Goal: Task Accomplishment & Management: Use online tool/utility

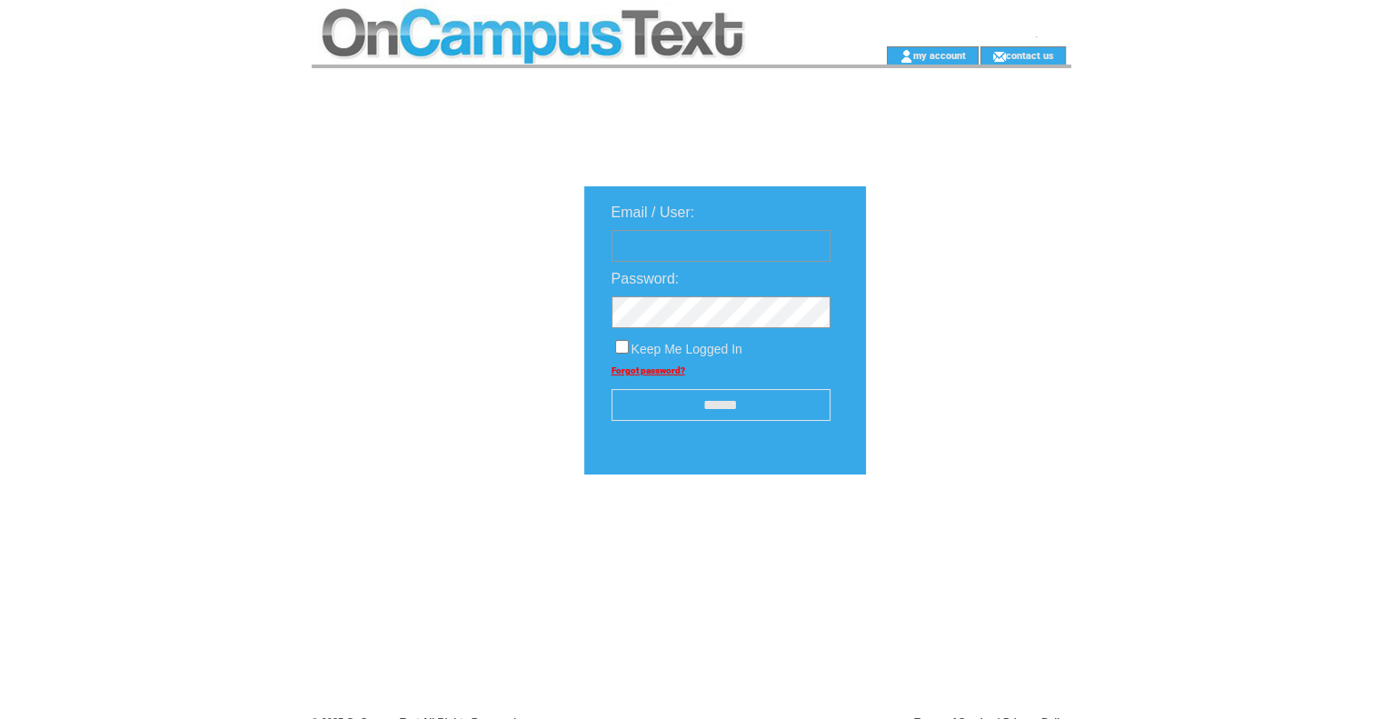
type input "**********"
click at [763, 398] on input "******" at bounding box center [720, 405] width 219 height 32
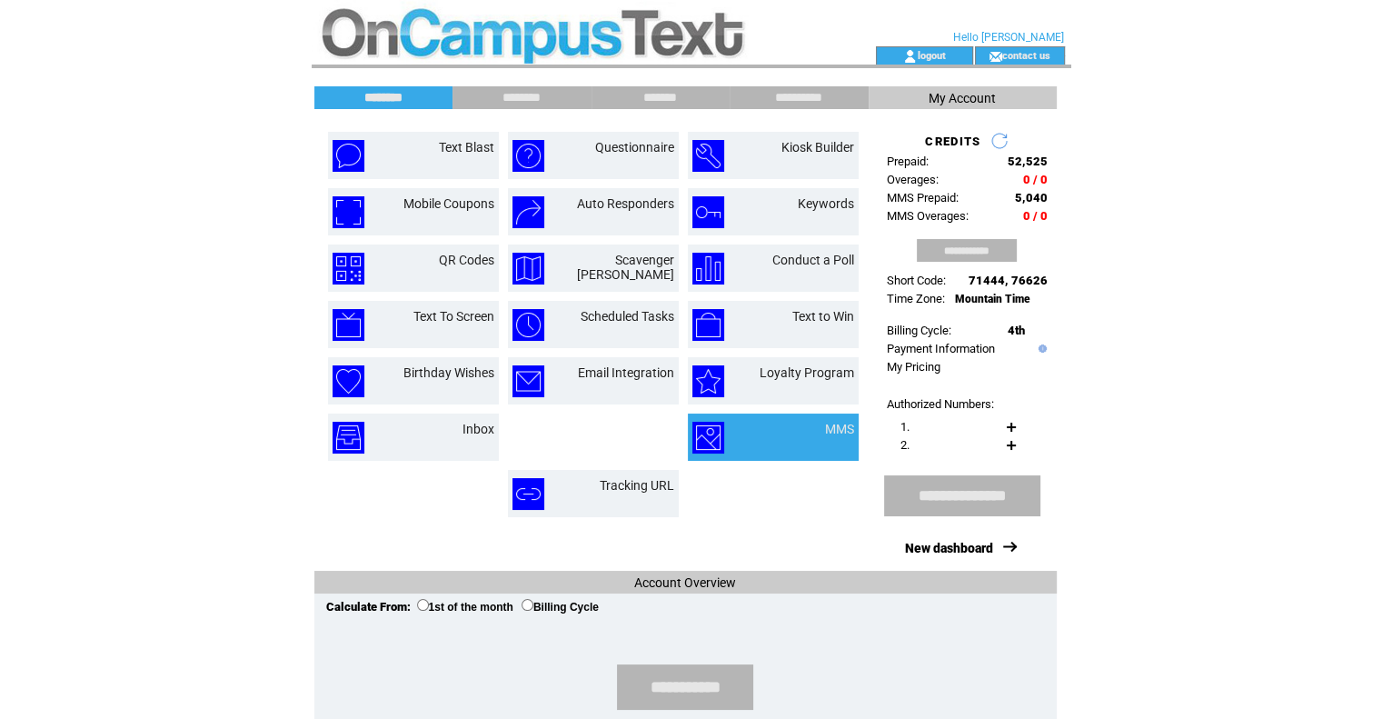
click at [805, 422] on td "MMS" at bounding box center [817, 437] width 72 height 32
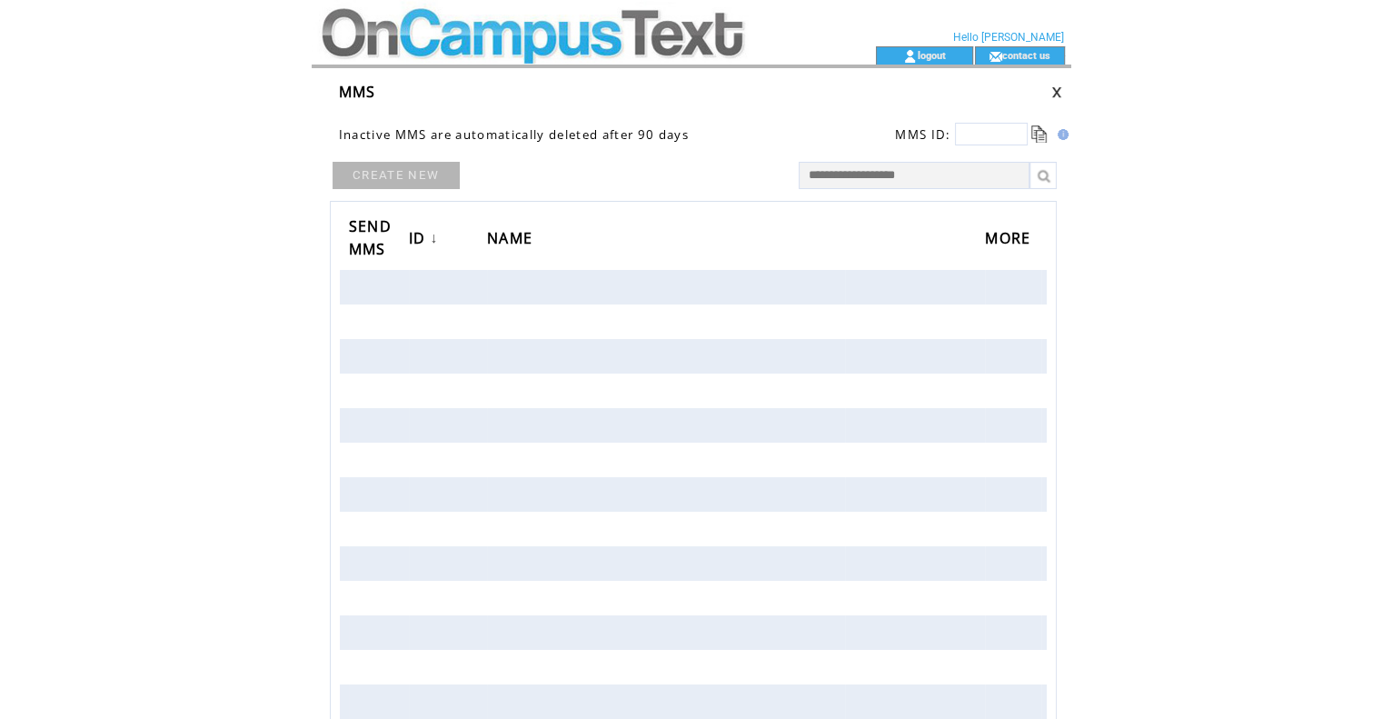
click at [387, 35] on td at bounding box center [561, 23] width 499 height 46
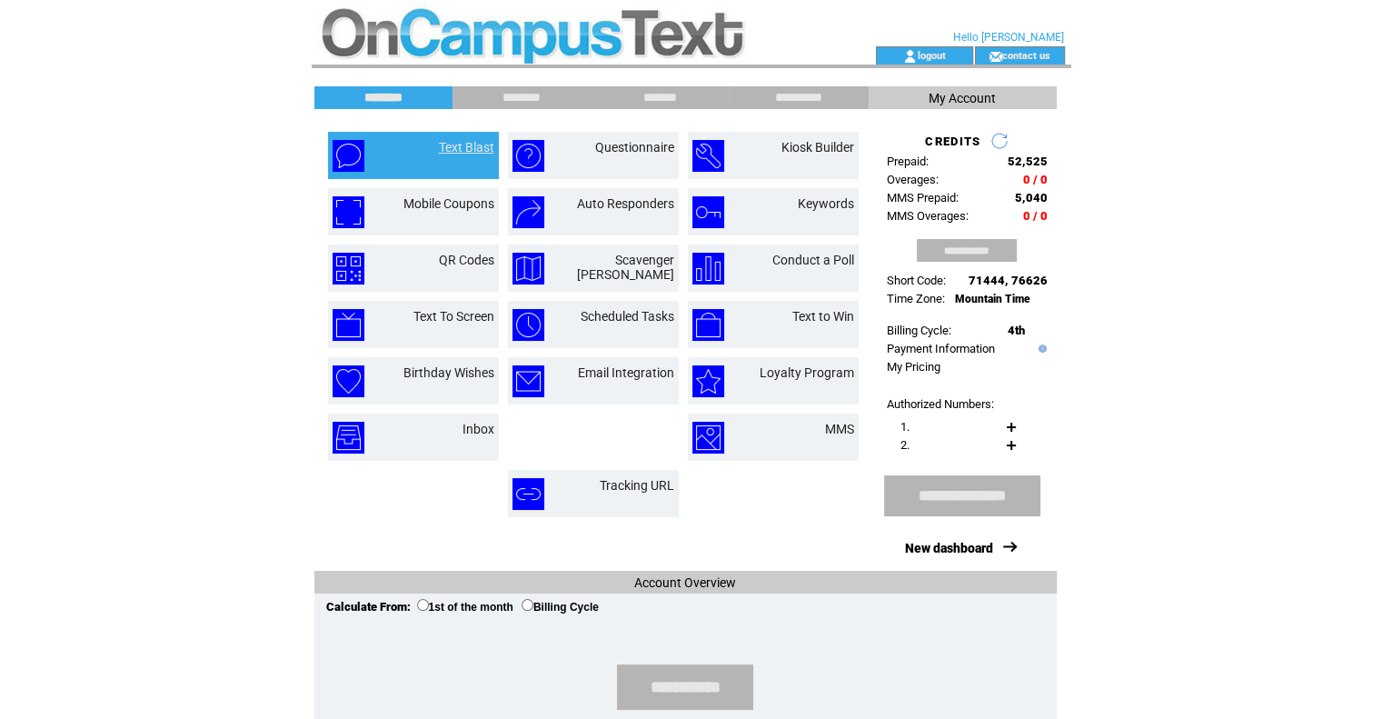
click at [451, 153] on link "Text Blast" at bounding box center [466, 147] width 55 height 15
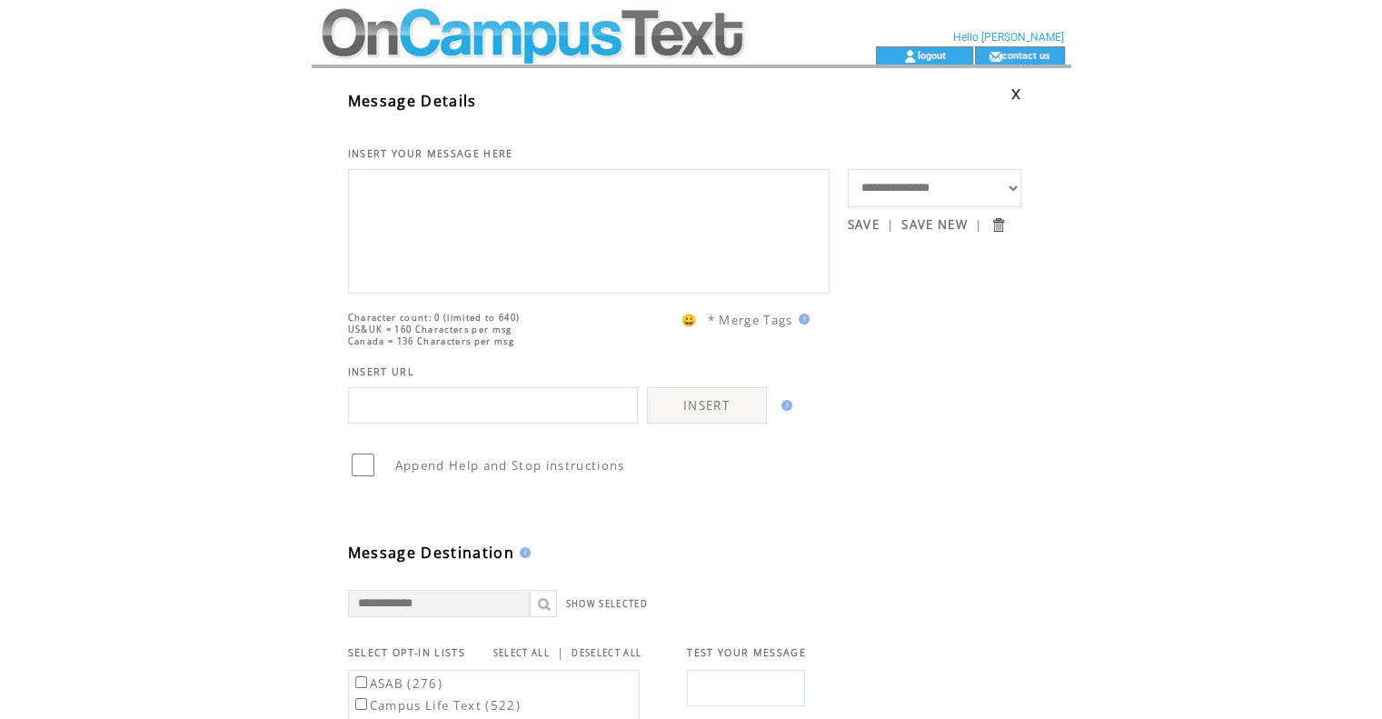
click at [447, 263] on textarea at bounding box center [588, 228] width 461 height 109
click at [441, 25] on td at bounding box center [561, 23] width 499 height 46
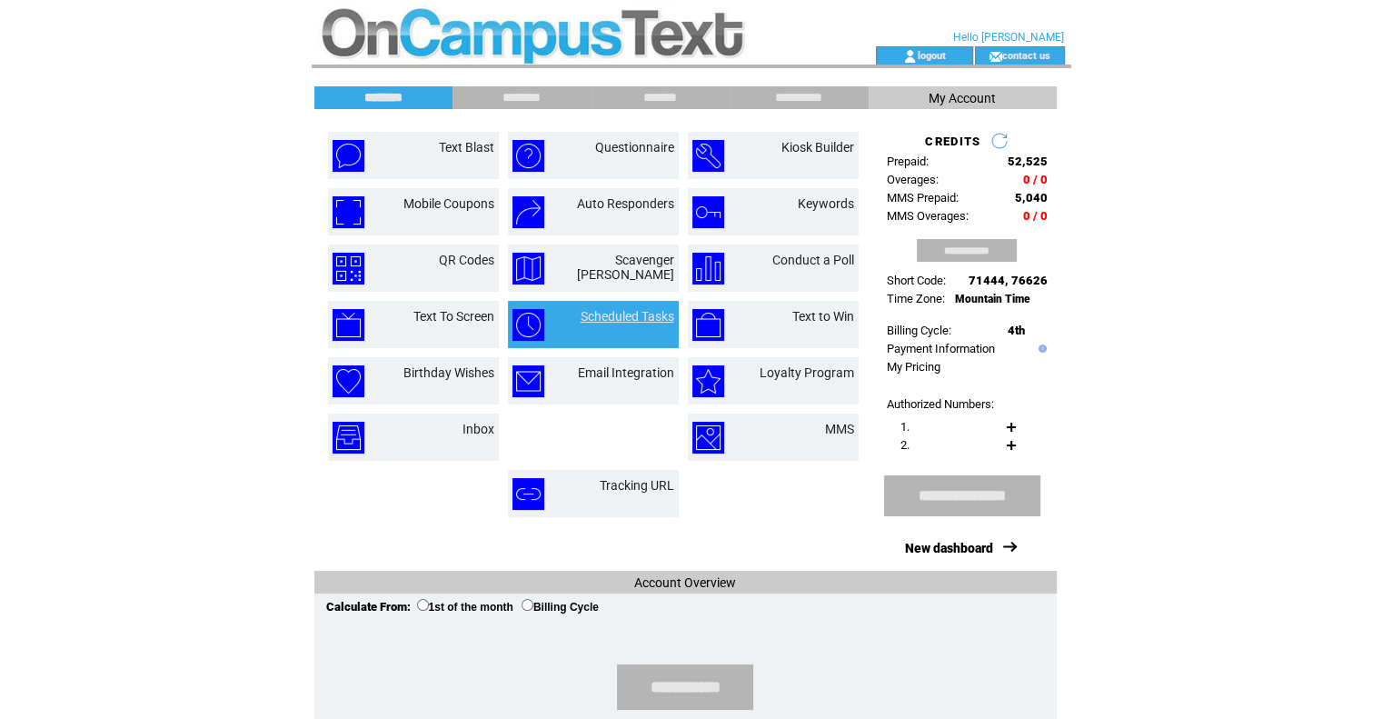
click at [647, 312] on link "Scheduled Tasks" at bounding box center [627, 316] width 94 height 15
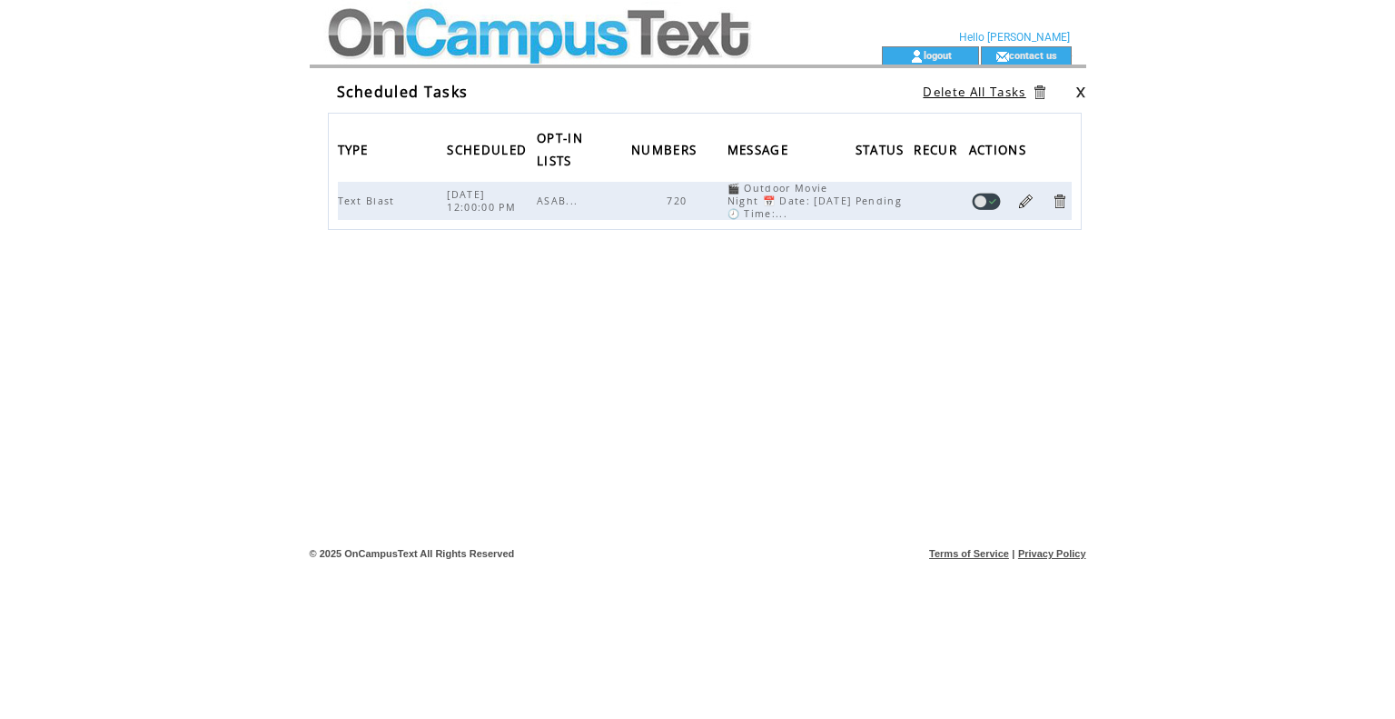
click at [602, 43] on td at bounding box center [567, 23] width 499 height 46
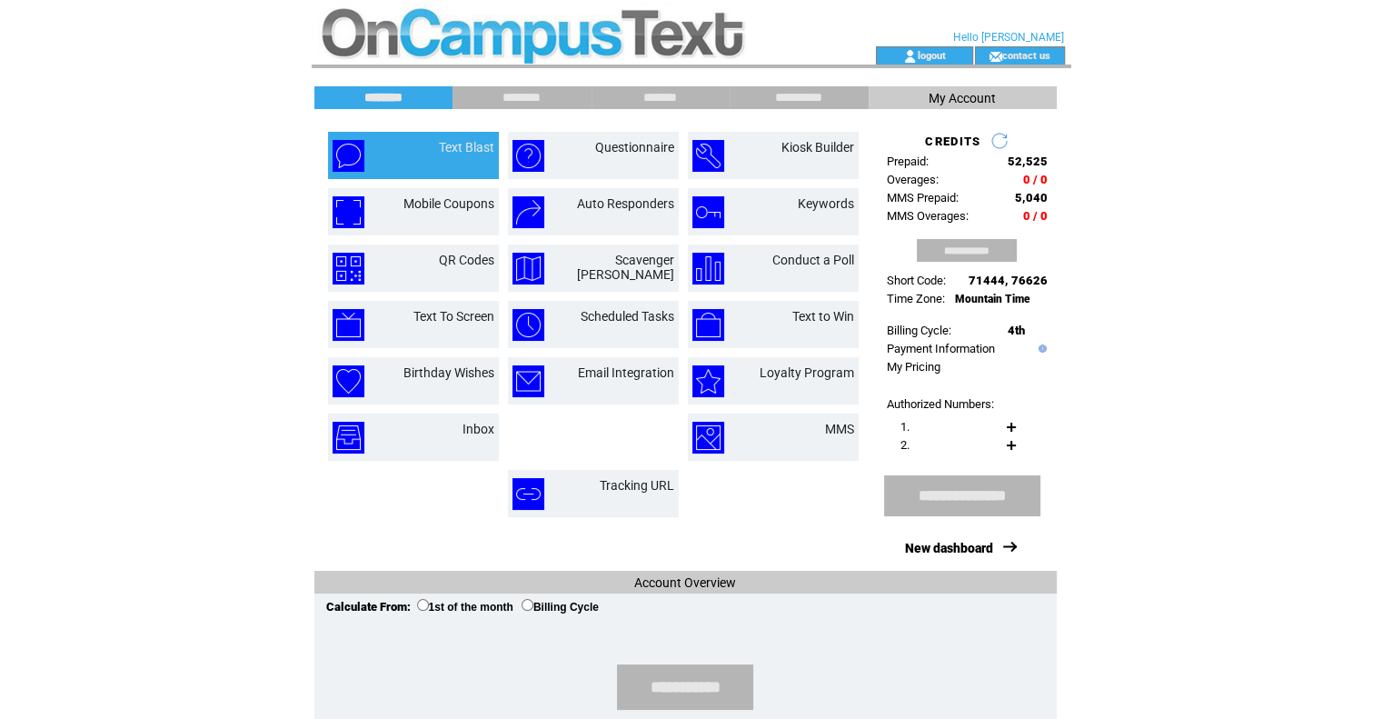
click at [465, 137] on td "Text Blast" at bounding box center [413, 155] width 171 height 47
click at [471, 148] on link "Text Blast" at bounding box center [466, 147] width 55 height 15
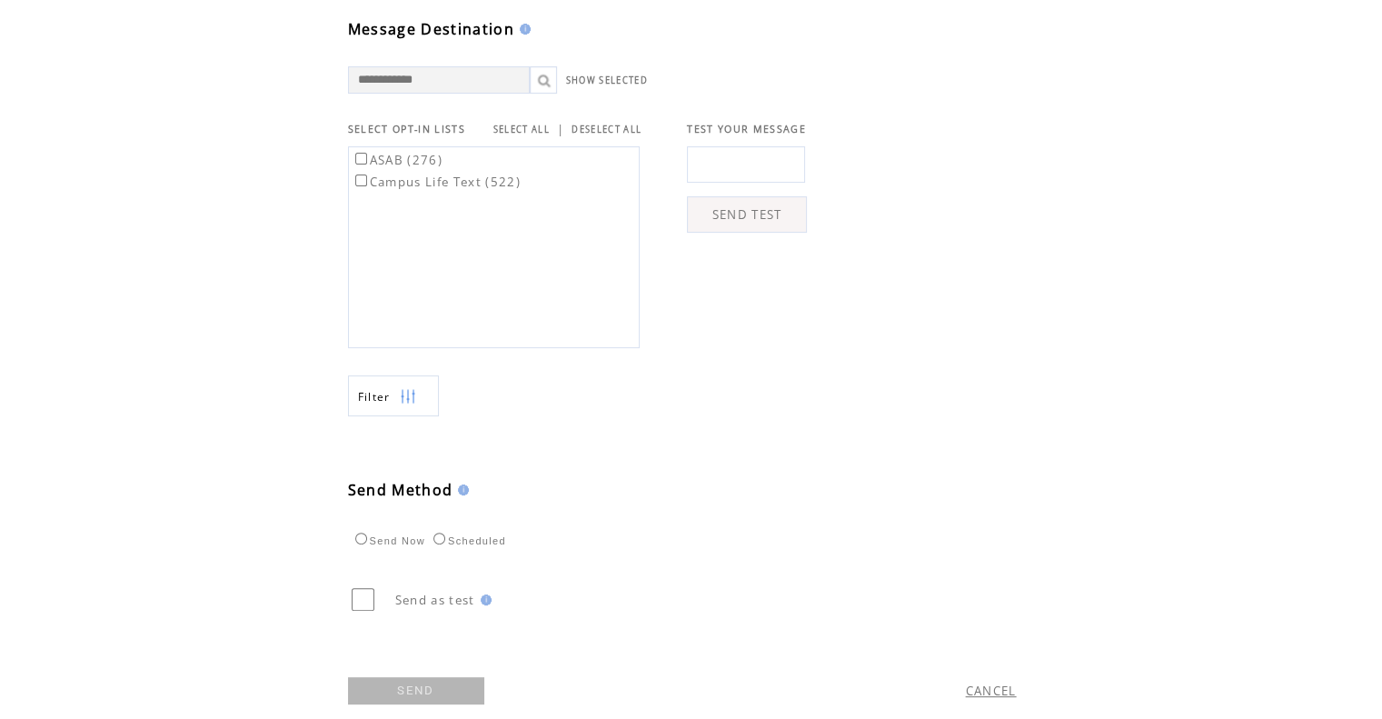
scroll to position [586, 0]
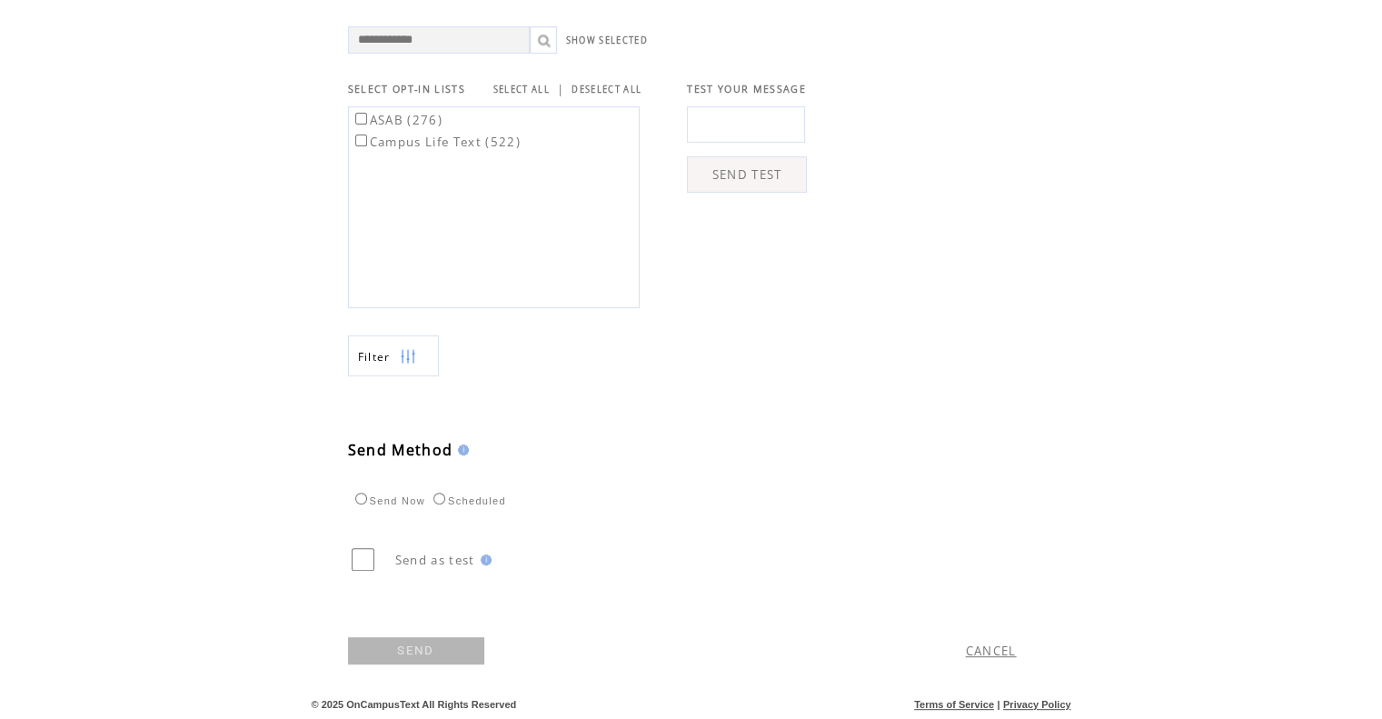
click at [442, 489] on td "Scheduled" at bounding box center [467, 498] width 79 height 18
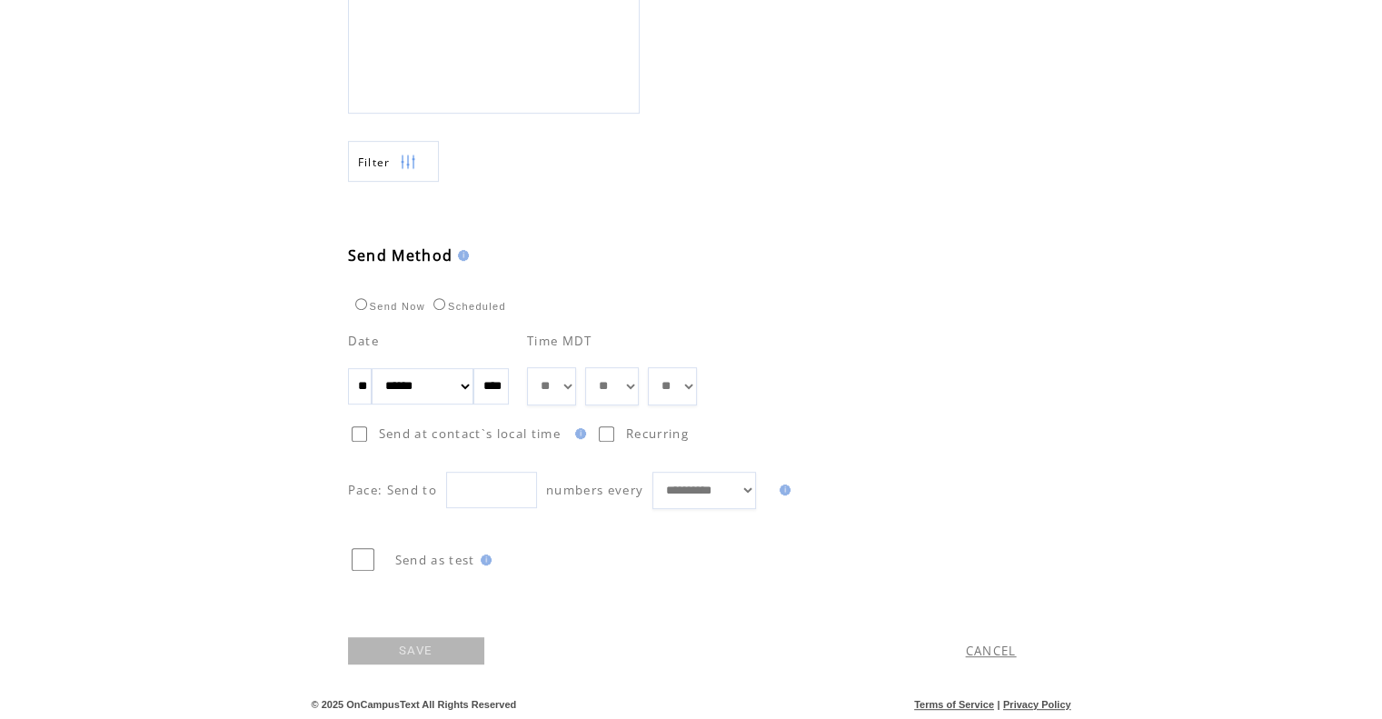
scroll to position [763, 0]
click at [722, 398] on div "**********" at bounding box center [685, 411] width 674 height 194
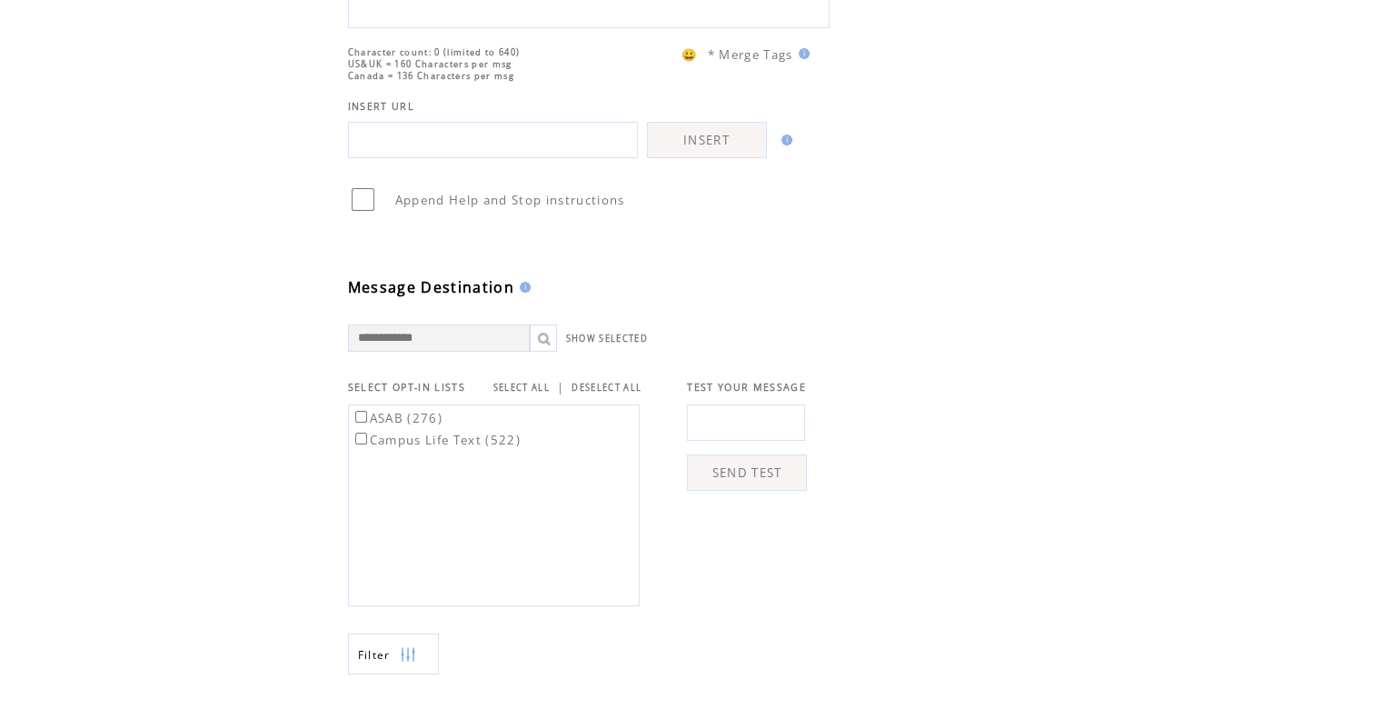
scroll to position [0, 0]
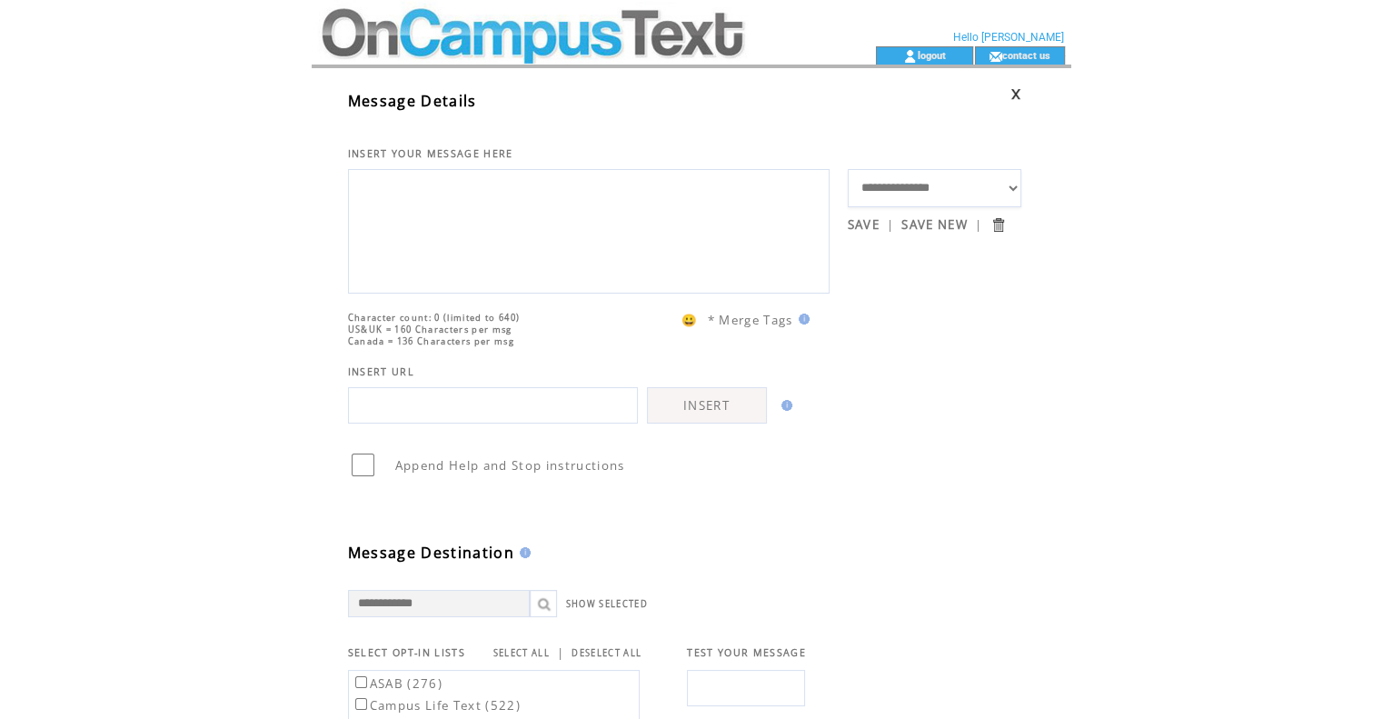
click at [417, 43] on td at bounding box center [561, 23] width 499 height 46
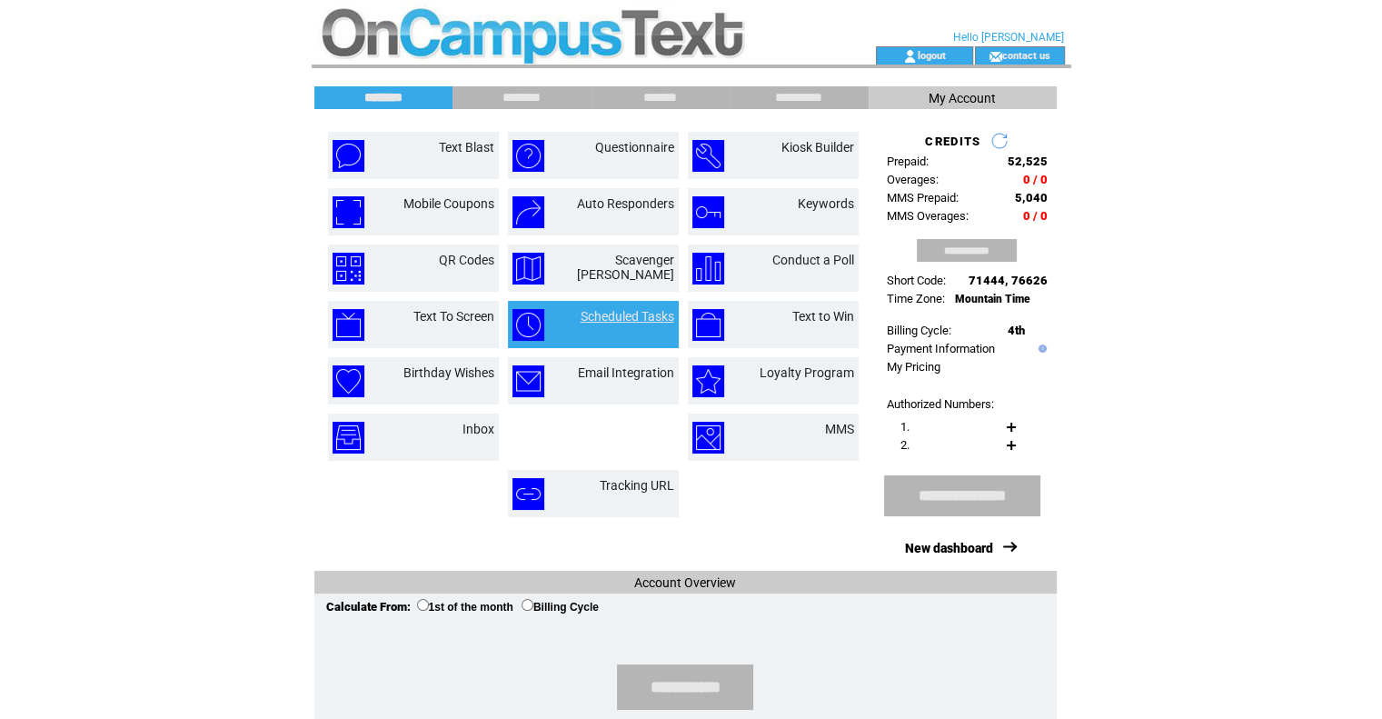
click at [607, 319] on link "Scheduled Tasks" at bounding box center [627, 316] width 94 height 15
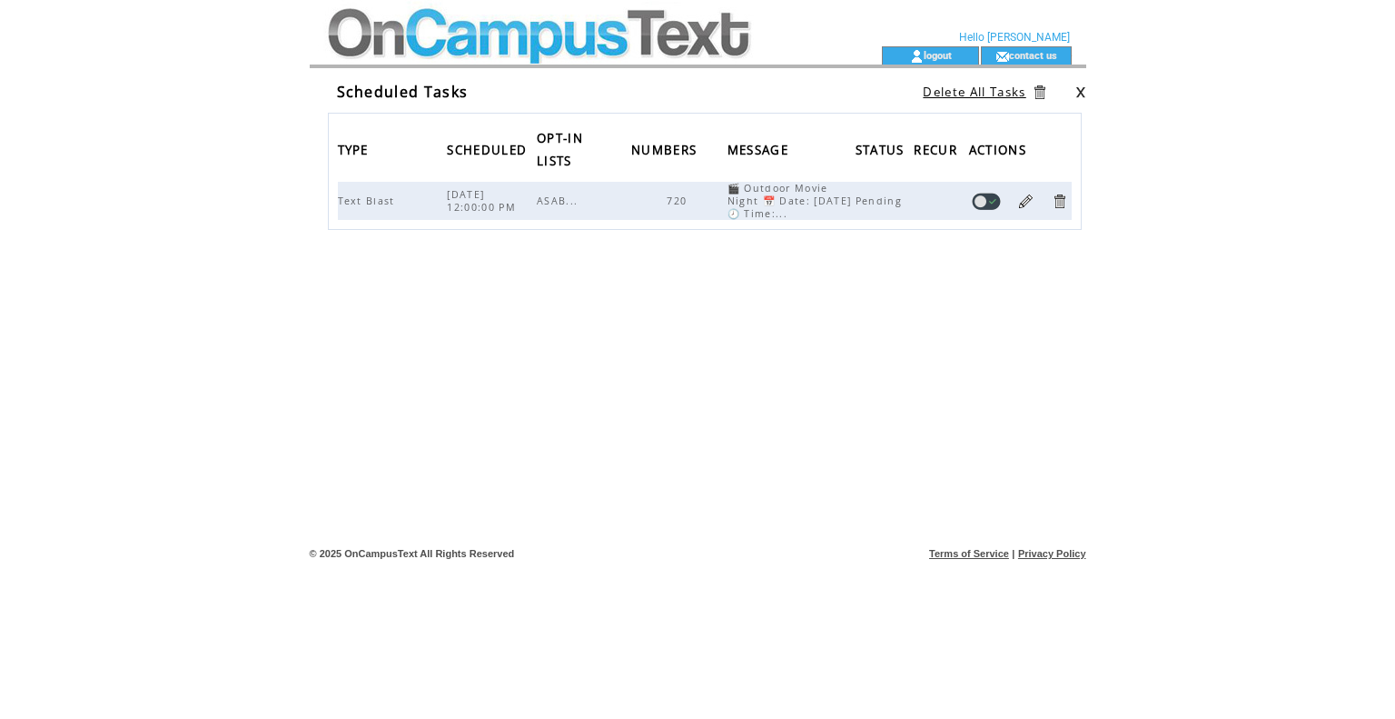
click at [591, 52] on td at bounding box center [567, 55] width 499 height 18
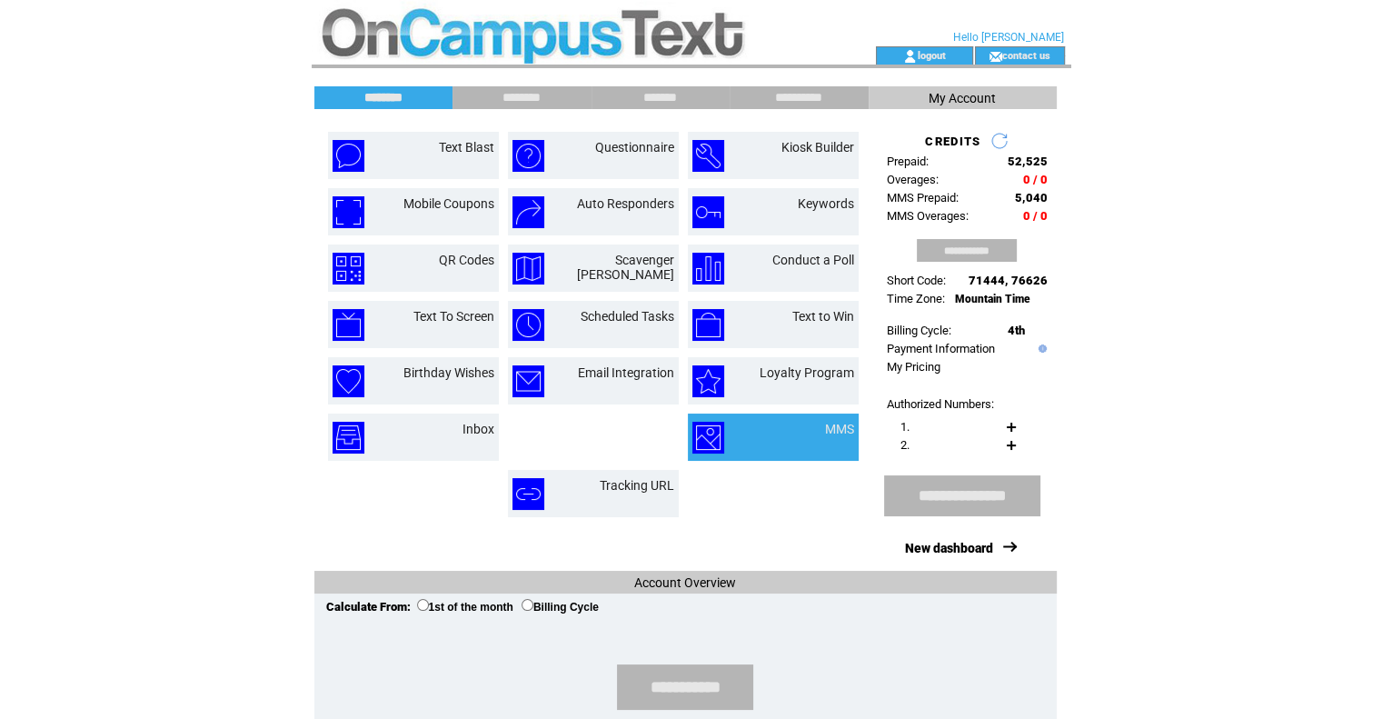
click at [826, 446] on td "MMS" at bounding box center [817, 437] width 72 height 32
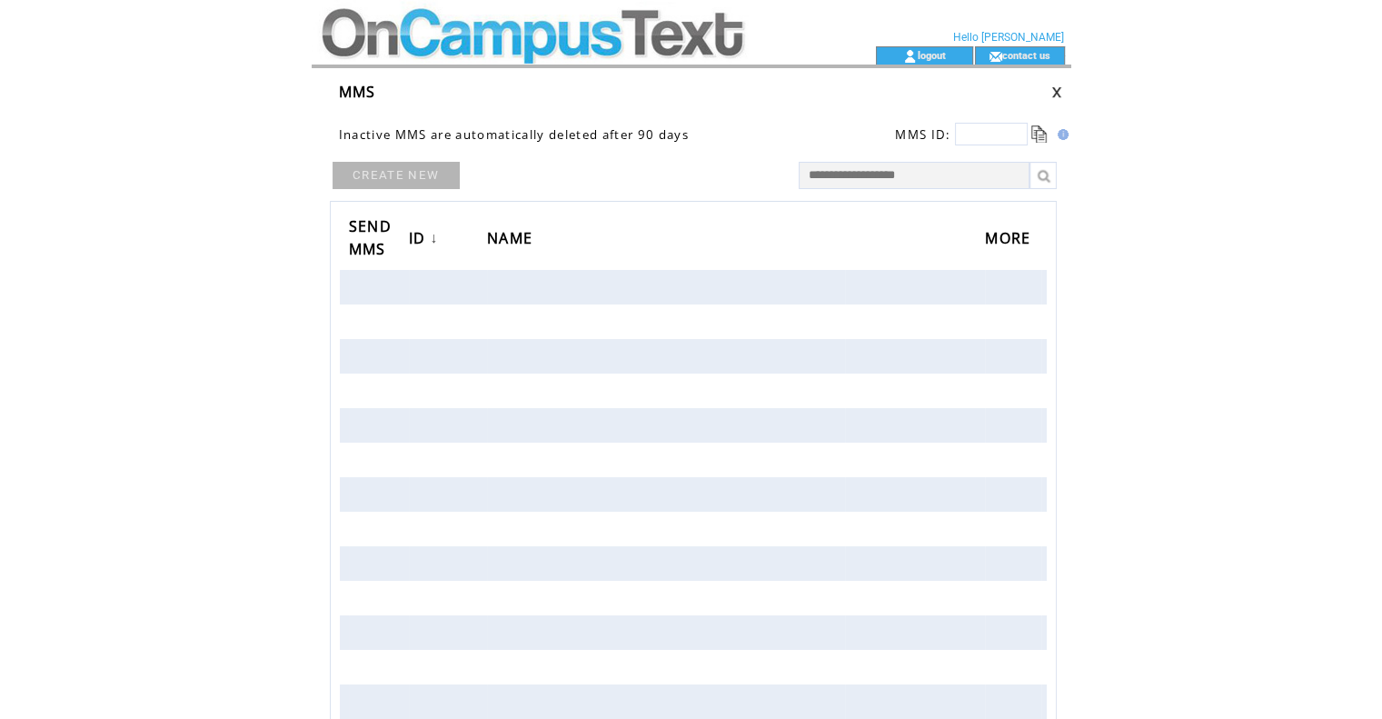
click at [409, 178] on link "CREATE NEW" at bounding box center [395, 175] width 127 height 27
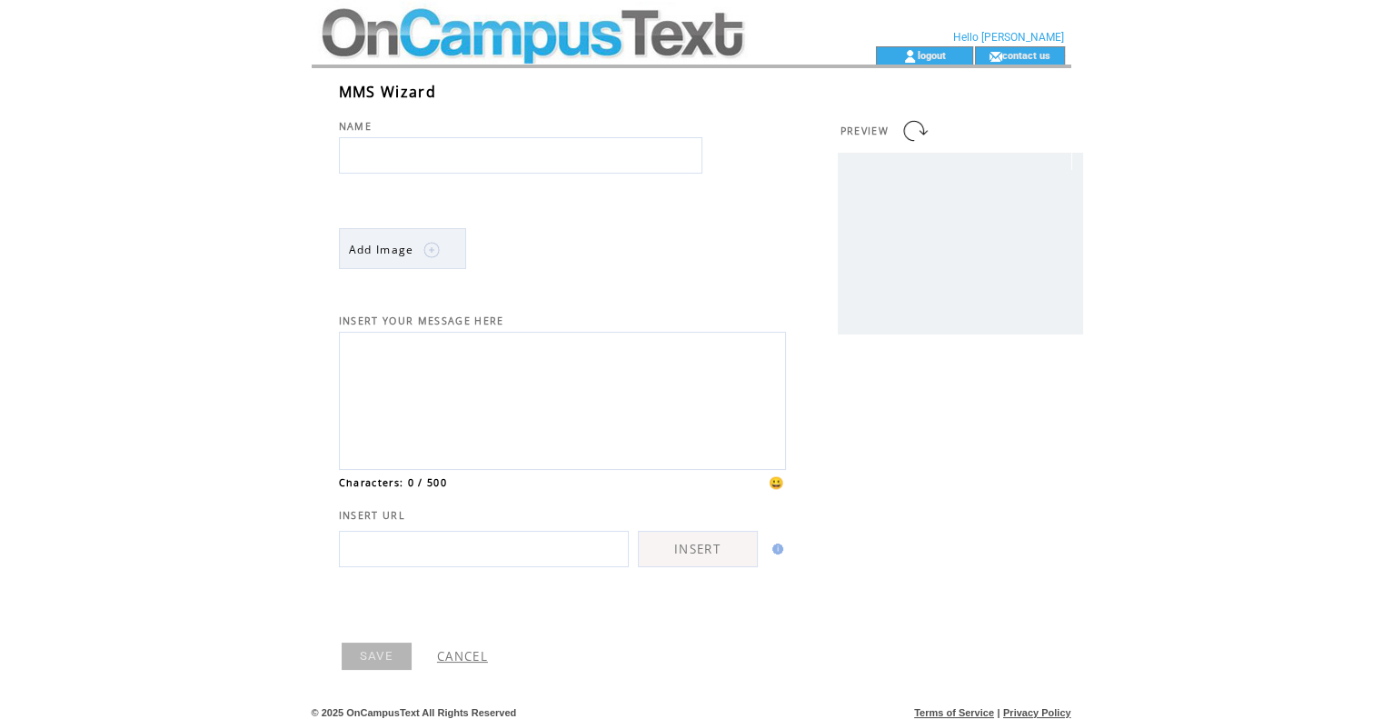
click at [391, 257] on td "Add Image" at bounding box center [381, 249] width 65 height 41
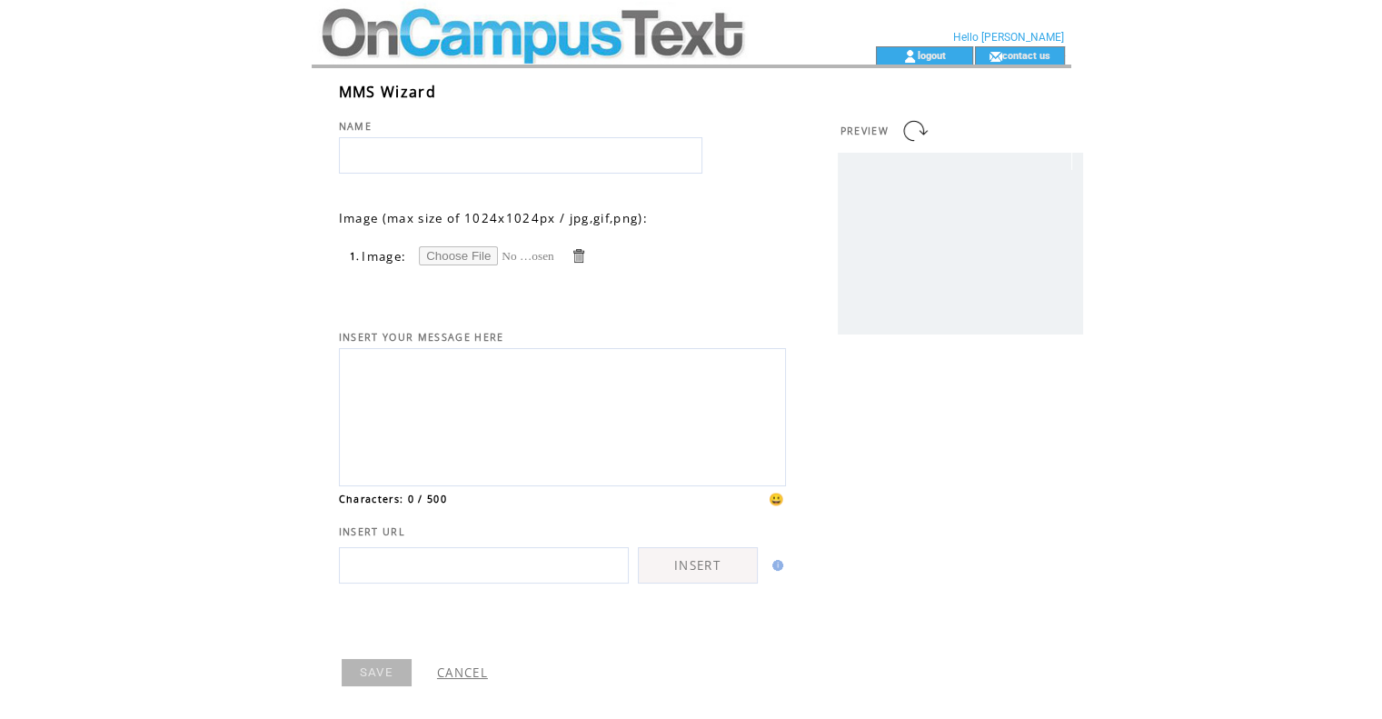
click at [512, 41] on td at bounding box center [561, 23] width 499 height 46
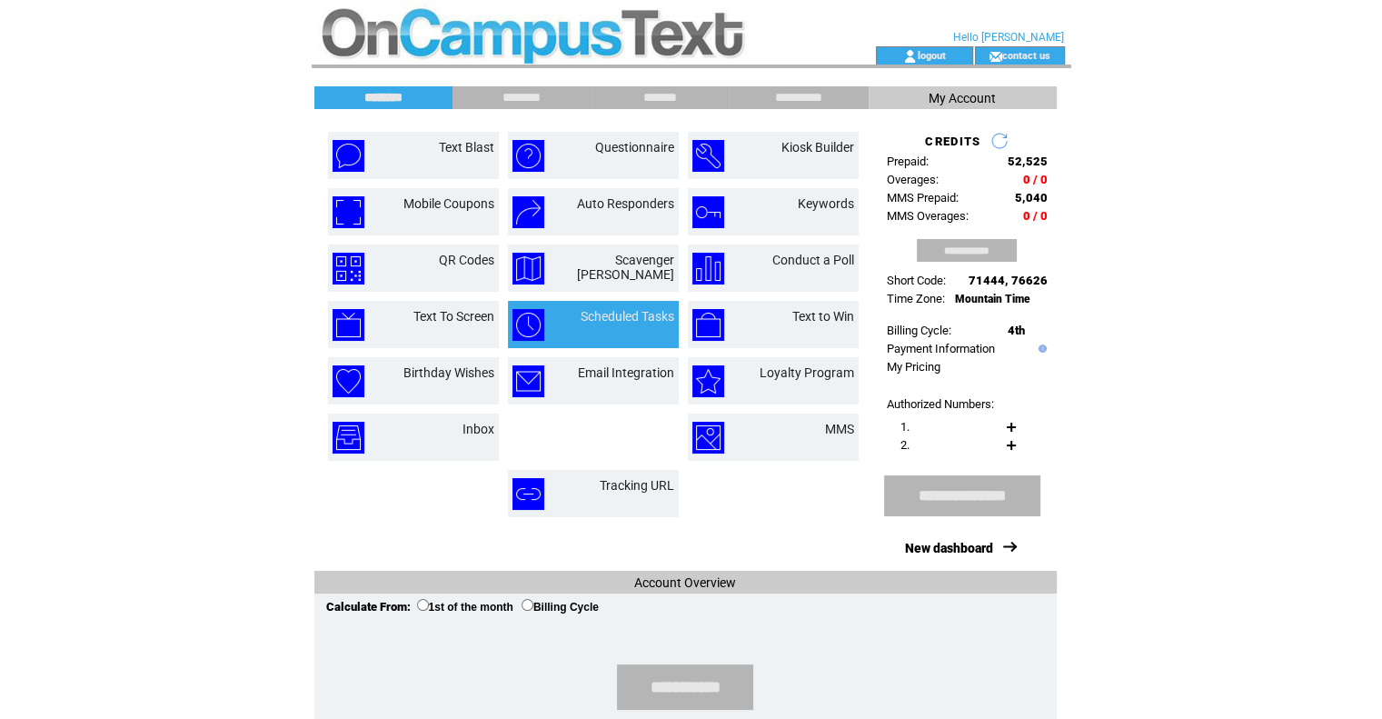
click at [629, 302] on td "Scheduled Tasks" at bounding box center [593, 324] width 171 height 47
click at [632, 312] on link "Scheduled Tasks" at bounding box center [627, 316] width 94 height 15
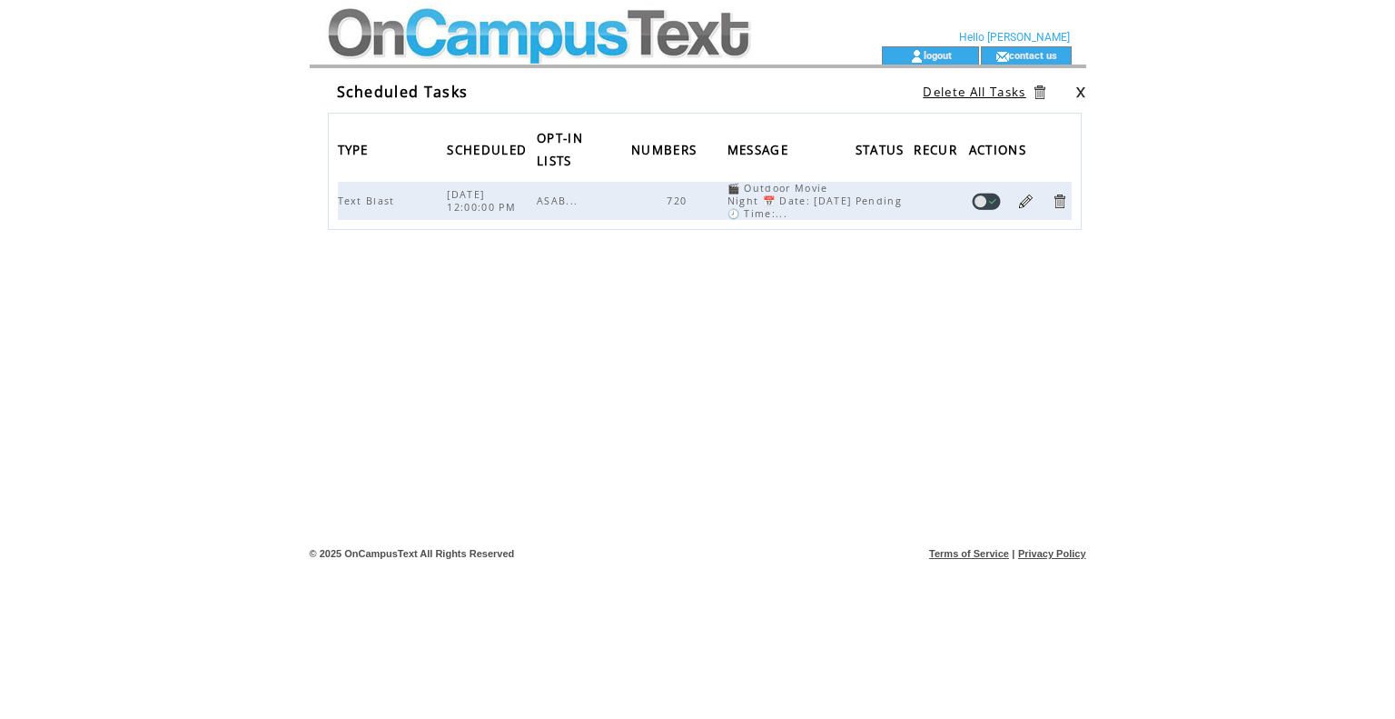
click at [536, 23] on td at bounding box center [567, 23] width 499 height 46
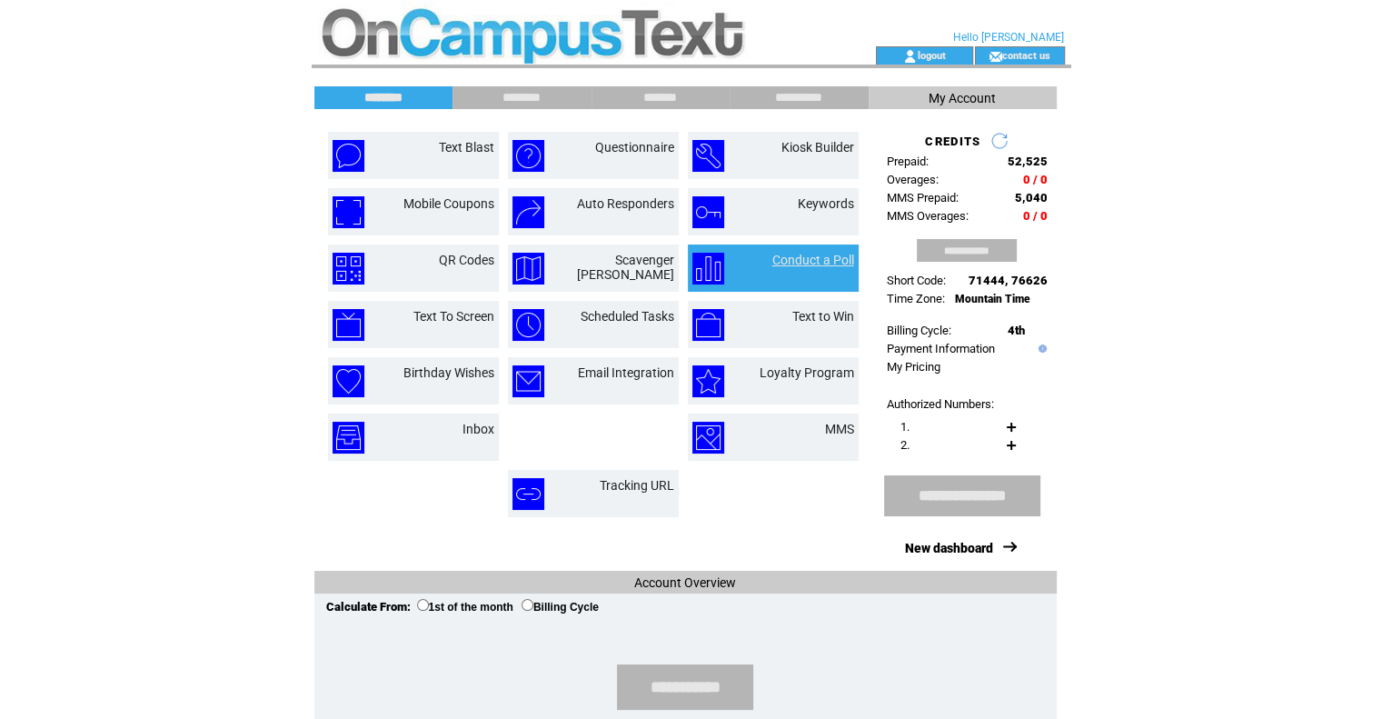
click at [837, 258] on link "Conduct a Poll" at bounding box center [813, 260] width 82 height 15
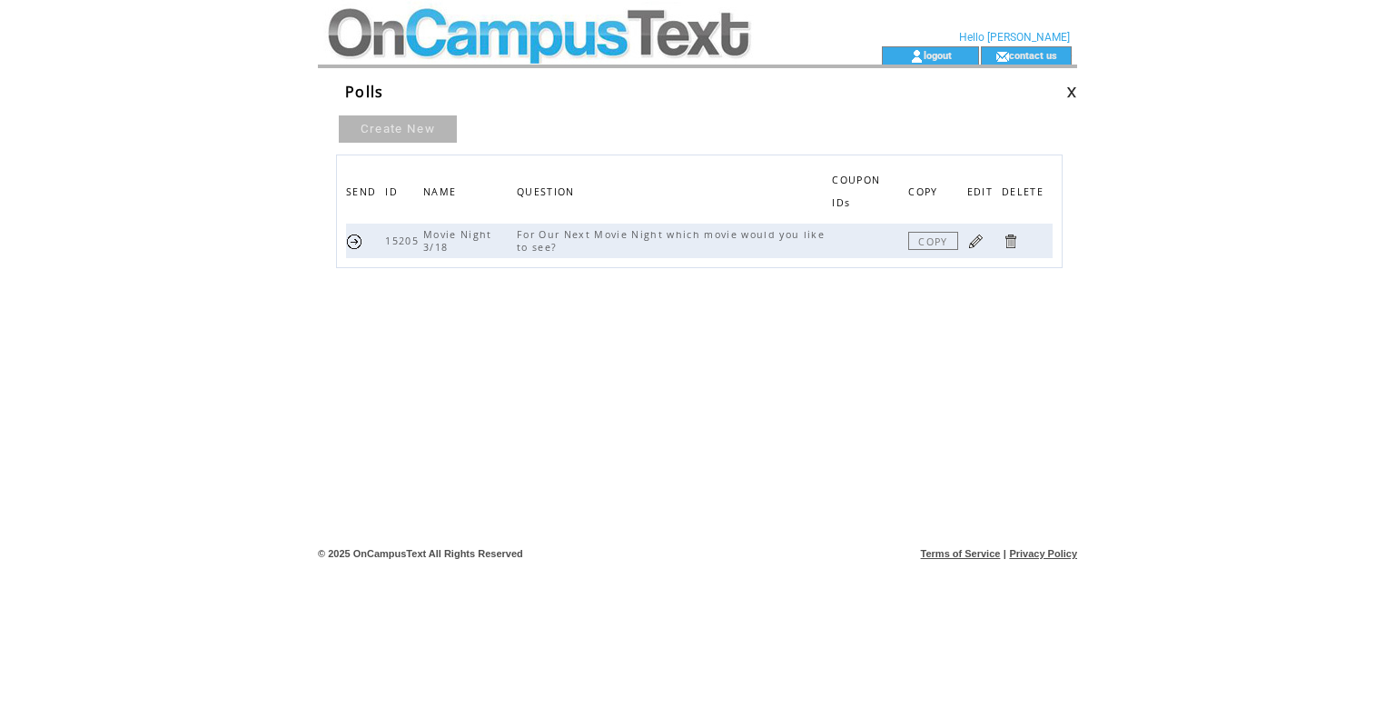
click at [433, 128] on link "Create New" at bounding box center [398, 128] width 118 height 27
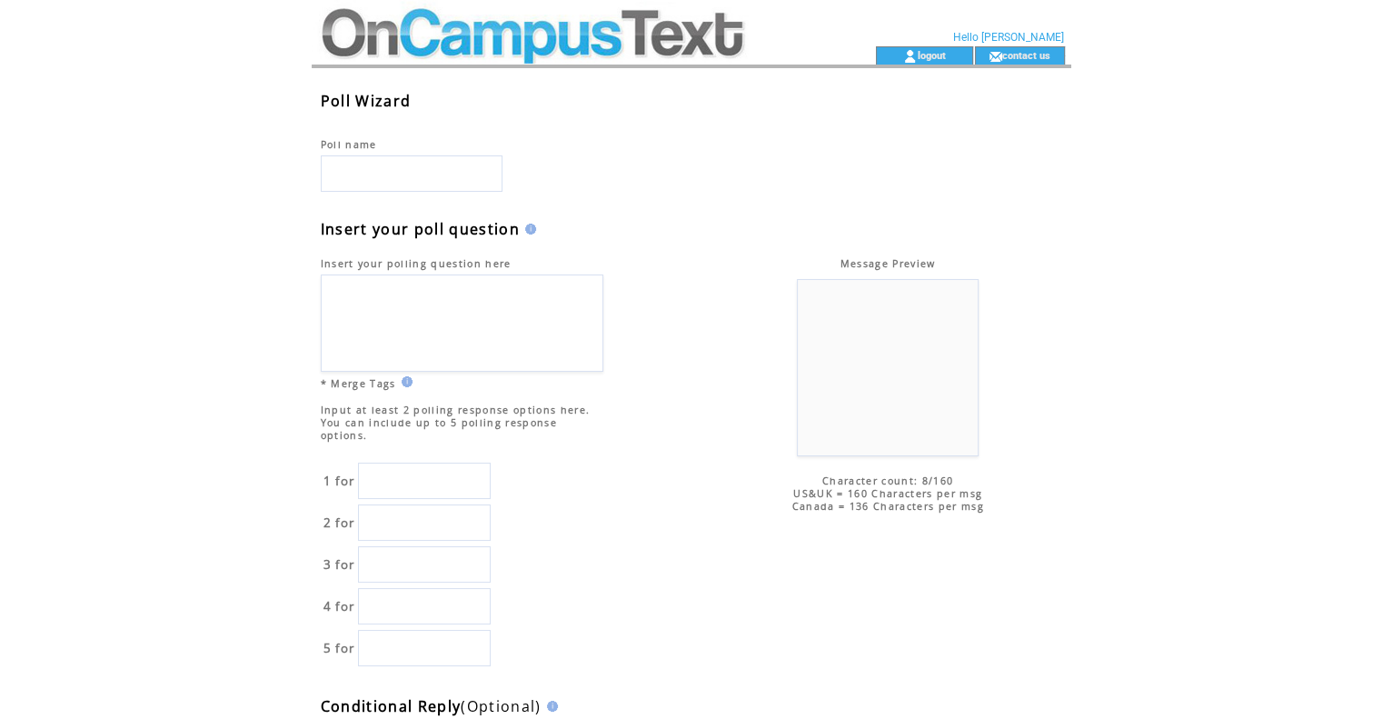
click at [516, 33] on td at bounding box center [561, 23] width 499 height 46
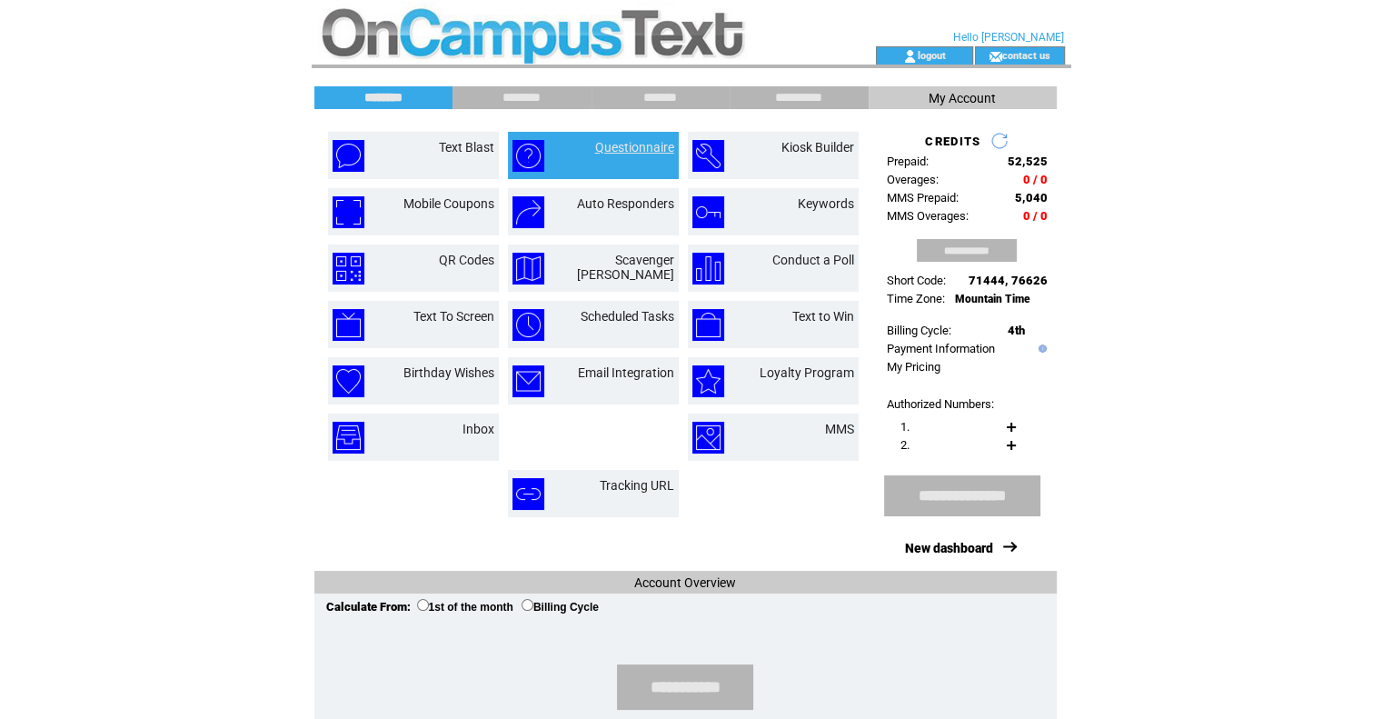
click at [651, 151] on link "Questionnaire" at bounding box center [634, 147] width 79 height 15
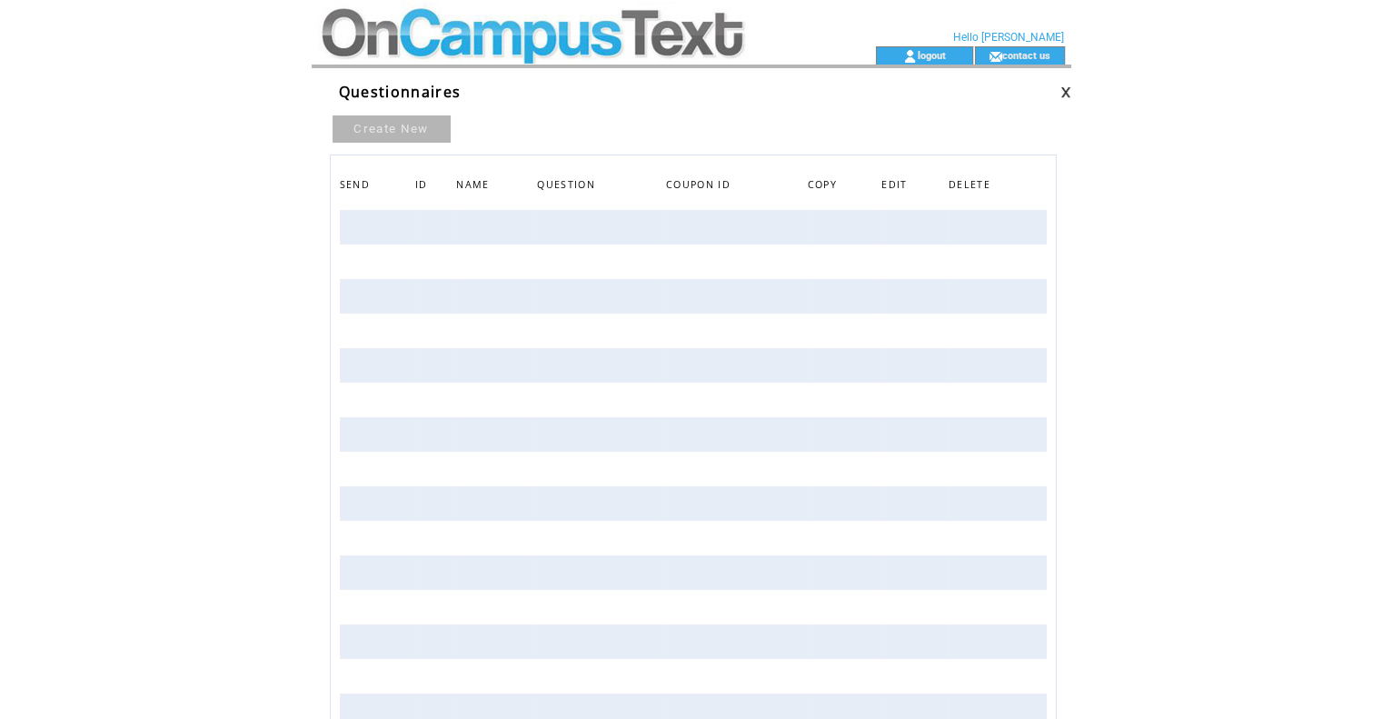
click at [491, 25] on td at bounding box center [561, 23] width 499 height 46
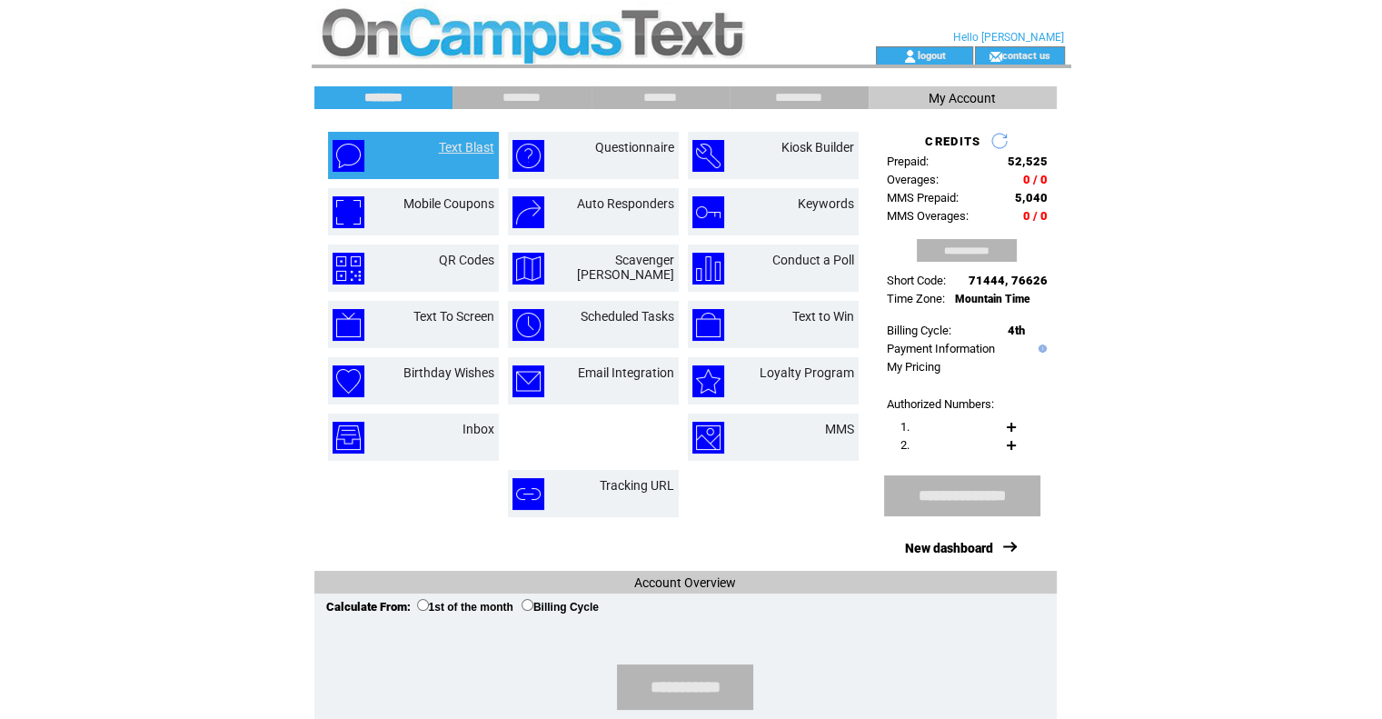
click at [457, 152] on link "Text Blast" at bounding box center [466, 147] width 55 height 15
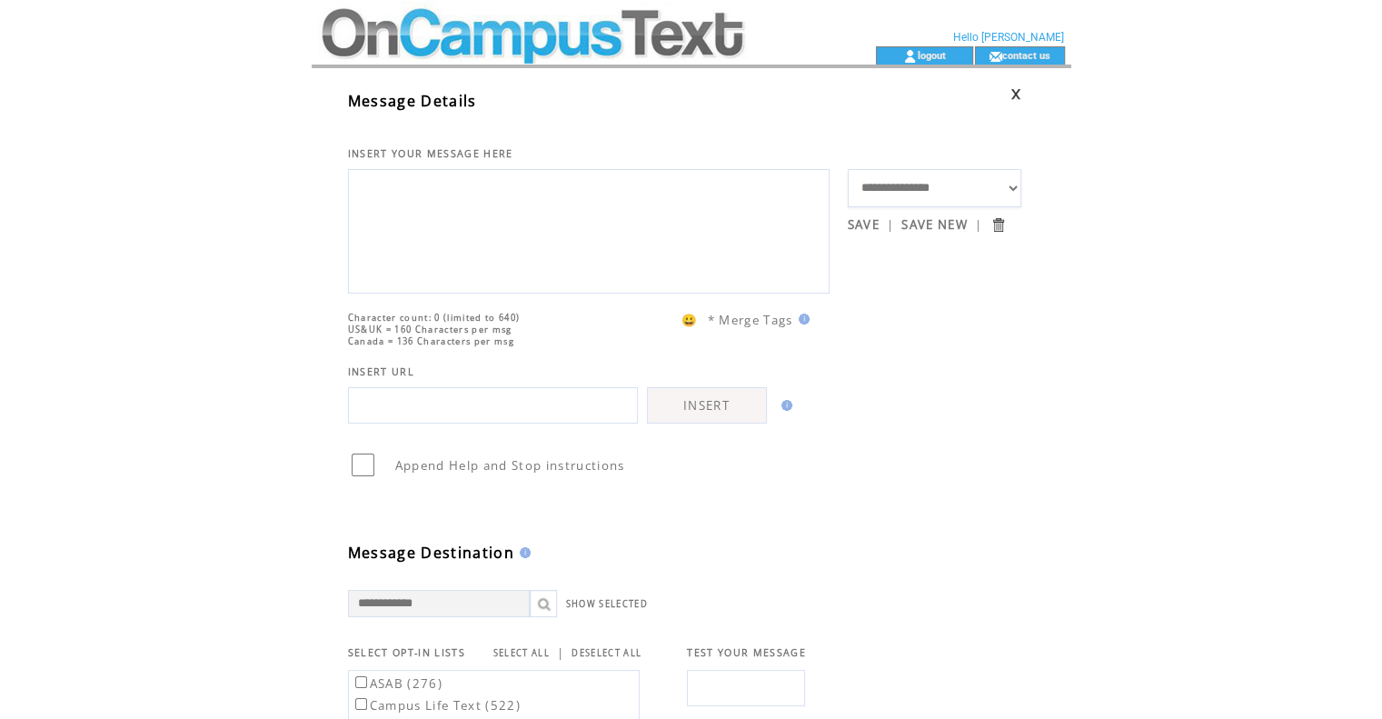
click at [607, 28] on td at bounding box center [561, 23] width 499 height 46
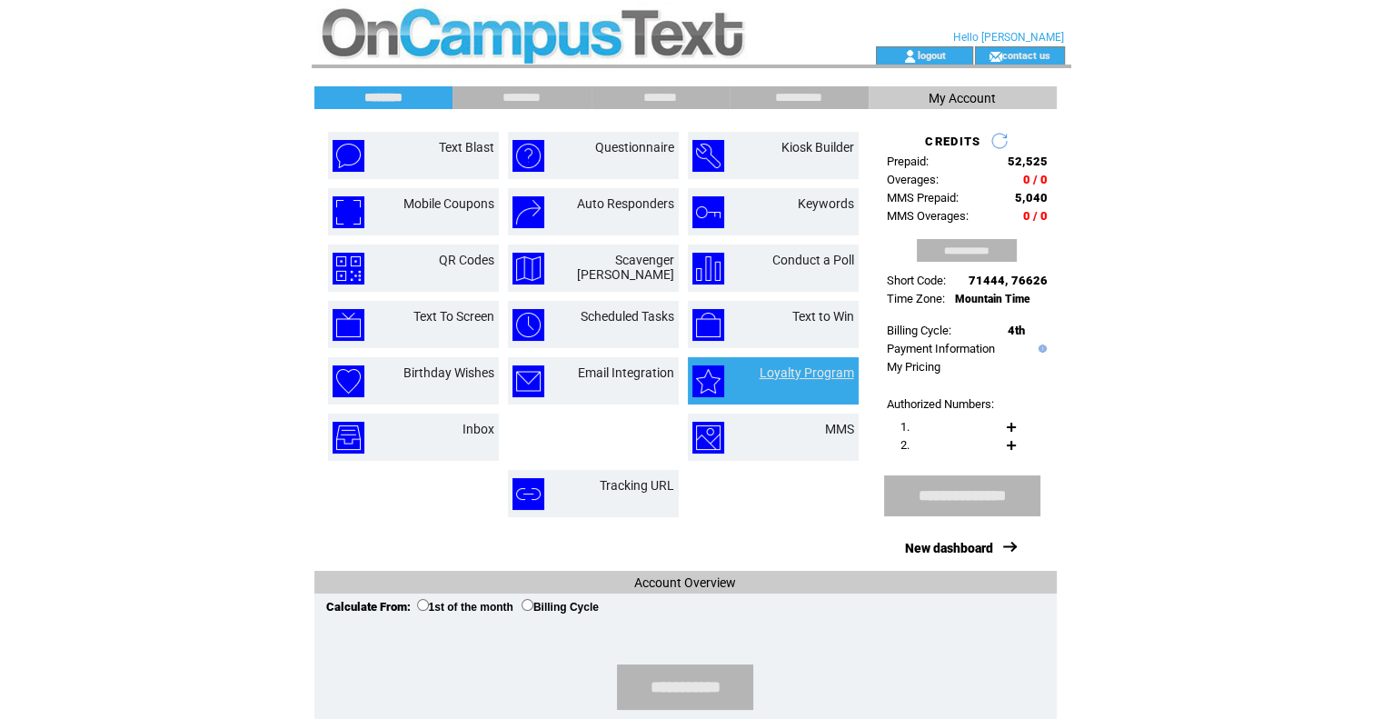
click at [818, 375] on link "Loyalty Program" at bounding box center [806, 372] width 94 height 15
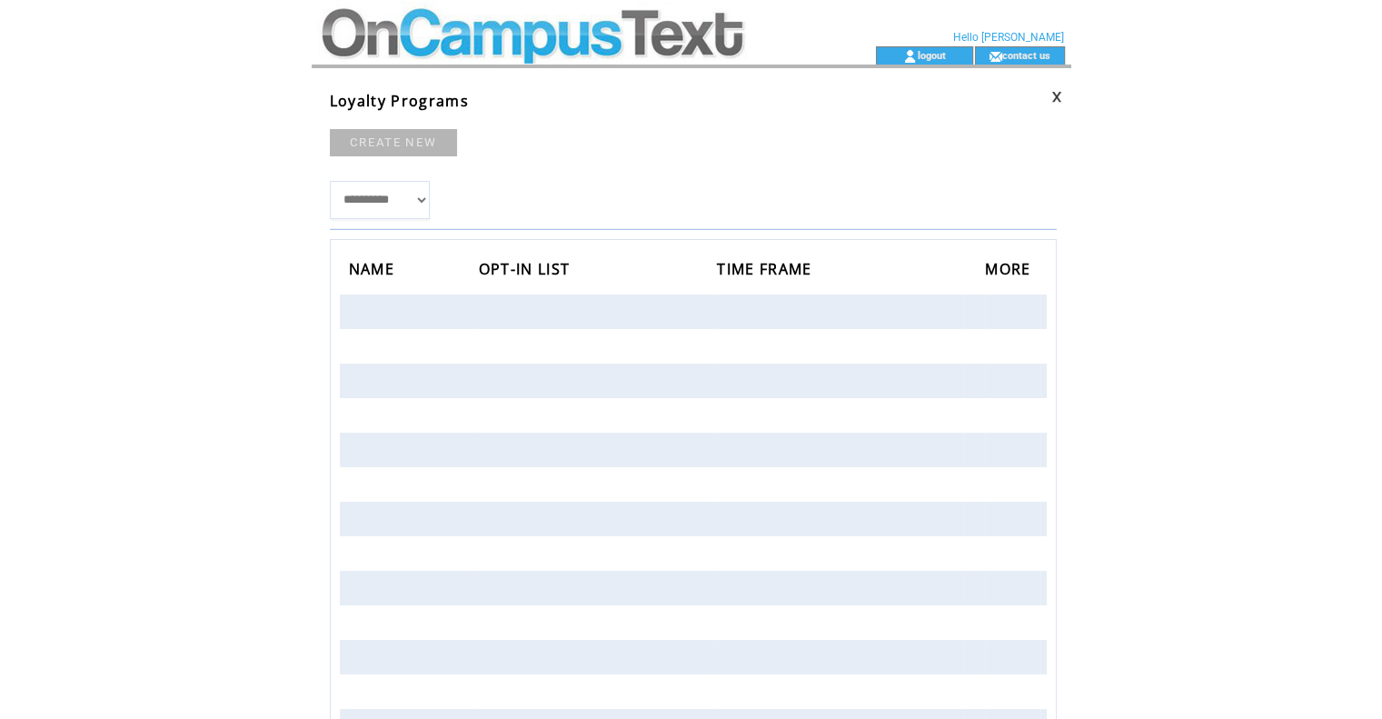
click at [445, 36] on td at bounding box center [561, 23] width 499 height 46
